Goal: Check status

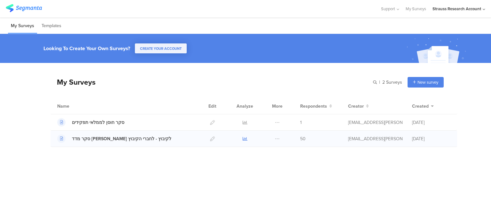
click at [244, 139] on icon at bounding box center [245, 139] width 5 height 5
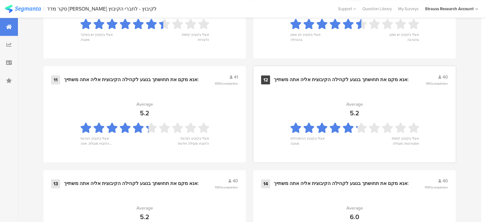
scroll to position [863, 0]
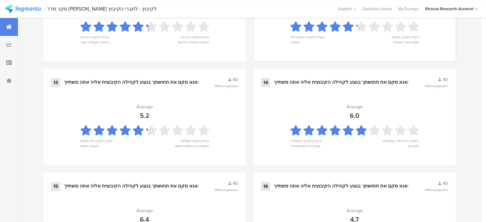
click at [352, 106] on div "Average" at bounding box center [355, 107] width 17 height 7
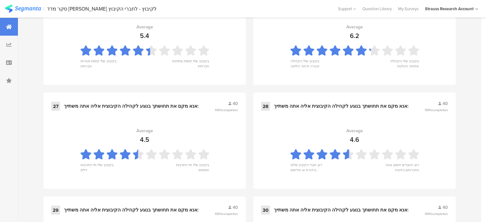
scroll to position [1750, 0]
